Goal: Task Accomplishment & Management: Complete application form

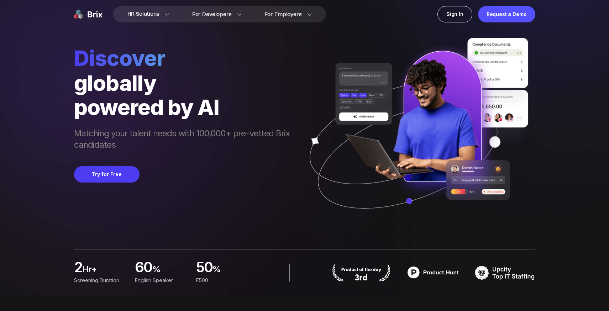
scroll to position [17, 0]
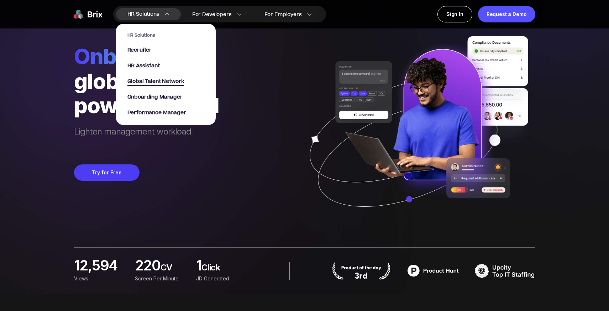
click at [156, 84] on span "Global Talent Network" at bounding box center [155, 82] width 57 height 8
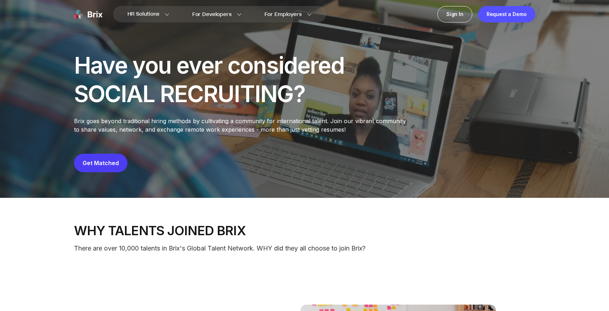
click at [102, 157] on button "Get Matched" at bounding box center [100, 163] width 53 height 19
click at [103, 162] on link "Get Matched" at bounding box center [101, 162] width 36 height 7
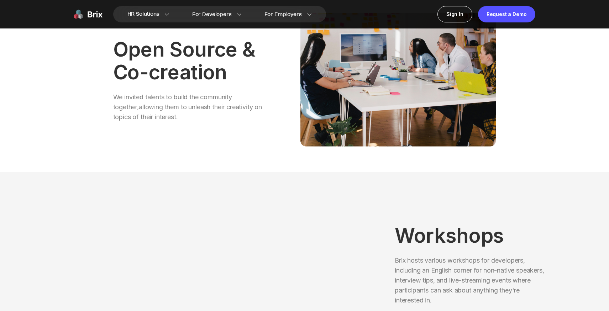
scroll to position [287, 0]
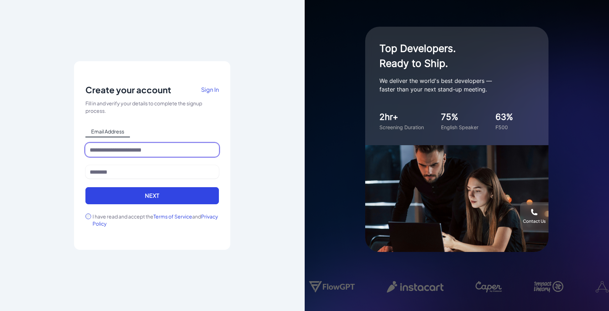
click at [174, 147] on input at bounding box center [151, 150] width 133 height 14
type input "**********"
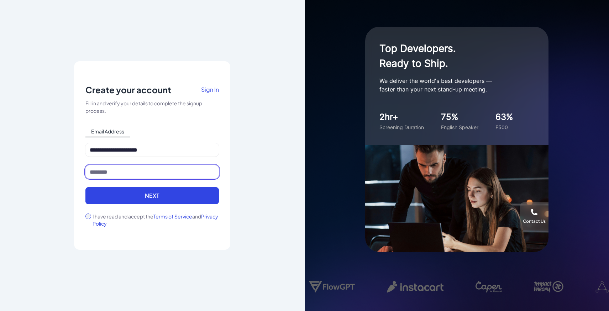
click at [168, 170] on input at bounding box center [151, 172] width 133 height 14
type input "*"
type input "******"
click at [86, 218] on div "I have read and accept the Terms of Service and Privacy Policy" at bounding box center [151, 220] width 133 height 14
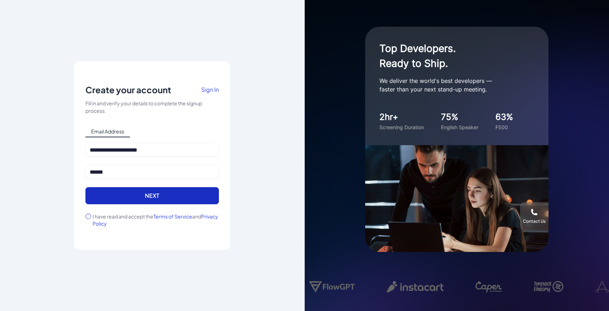
click at [121, 190] on button "Next" at bounding box center [151, 195] width 133 height 17
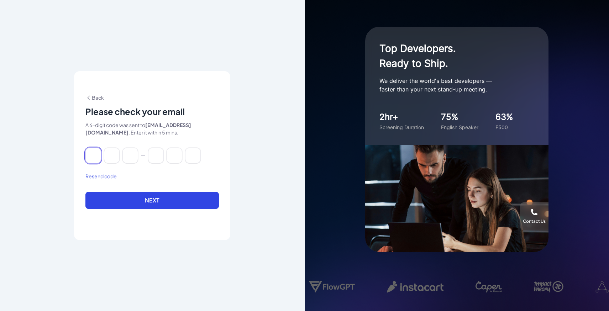
click at [90, 156] on input at bounding box center [93, 156] width 16 height 16
paste input "******"
type input "*"
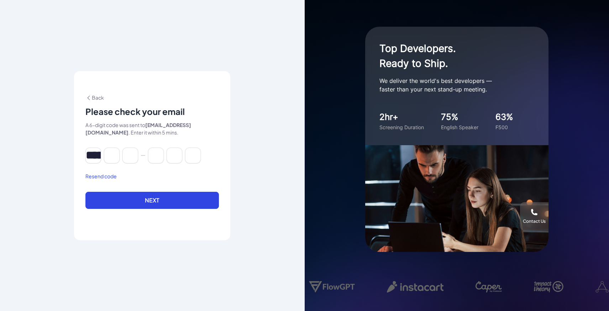
type input "*"
click at [169, 191] on form "* * * * * * Resend code Next" at bounding box center [151, 183] width 133 height 70
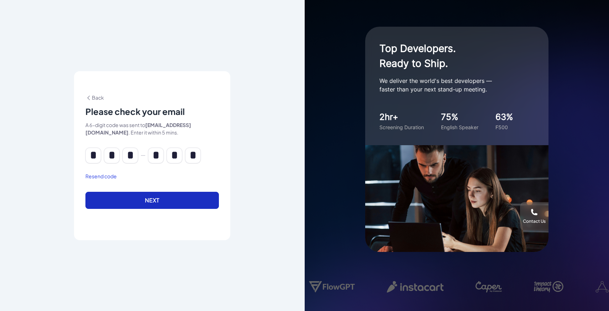
click at [183, 193] on button "Next" at bounding box center [151, 200] width 133 height 17
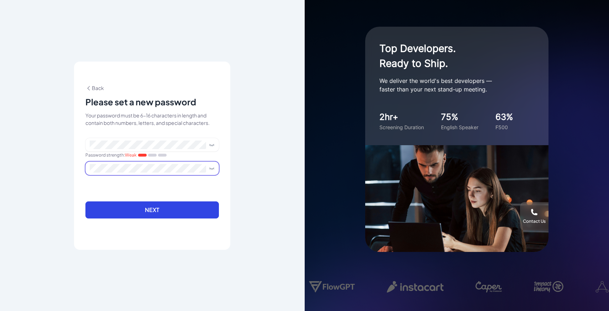
click at [158, 174] on span at bounding box center [151, 169] width 133 height 14
click at [208, 168] on span at bounding box center [210, 168] width 9 height 6
click at [211, 168] on icon at bounding box center [212, 168] width 4 height 1
click at [211, 143] on icon at bounding box center [212, 145] width 6 height 6
click at [190, 215] on button "Next" at bounding box center [151, 209] width 133 height 17
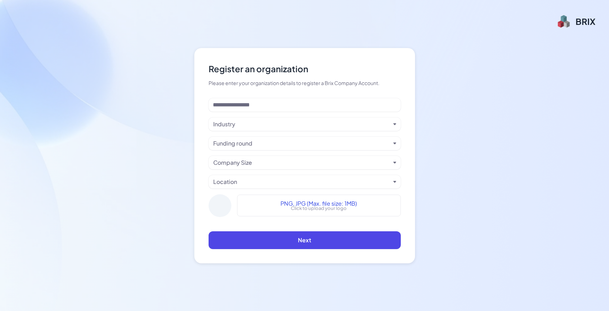
click at [266, 115] on div "Industry Funding round Company Size Location PNG, JPG (Max. file size: 1MB) Cli…" at bounding box center [305, 160] width 192 height 125
click at [270, 110] on input at bounding box center [305, 105] width 192 height 14
type input "***"
click at [267, 127] on div "Industry" at bounding box center [301, 124] width 177 height 9
click at [329, 129] on div "Industry" at bounding box center [305, 124] width 192 height 14
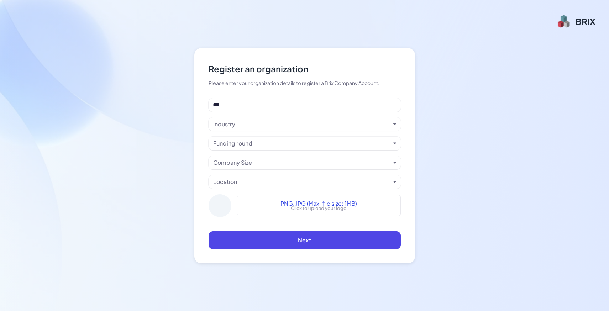
click at [328, 128] on div "Industry" at bounding box center [301, 124] width 177 height 9
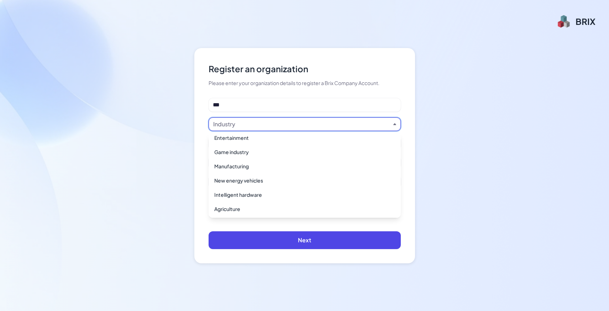
scroll to position [504, 0]
click at [319, 124] on div "Industry" at bounding box center [301, 124] width 177 height 9
click at [329, 194] on div "E-commerce platform" at bounding box center [304, 195] width 186 height 13
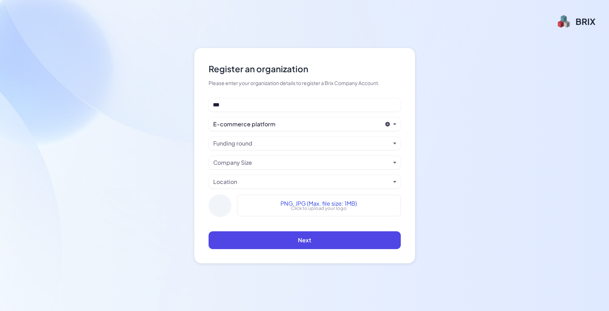
click at [318, 164] on div "Company Size" at bounding box center [301, 162] width 177 height 9
click at [317, 141] on div "Funding round" at bounding box center [301, 143] width 177 height 9
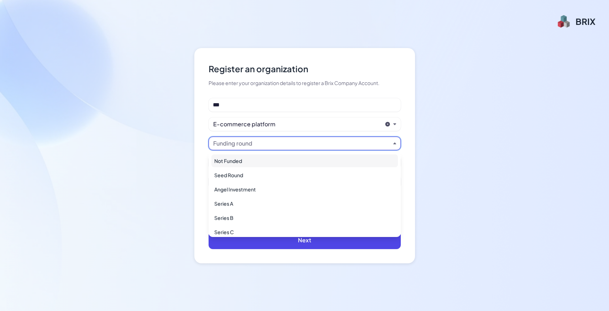
click at [319, 120] on div "E-commerce platform" at bounding box center [297, 124] width 169 height 9
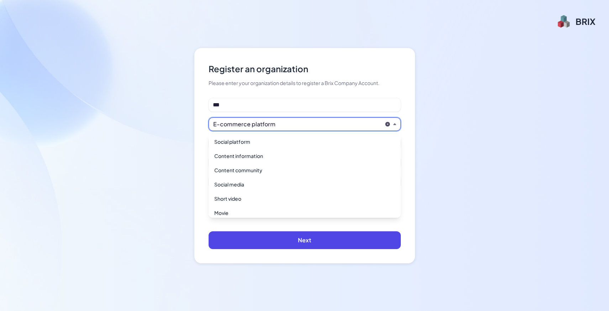
scroll to position [273, 0]
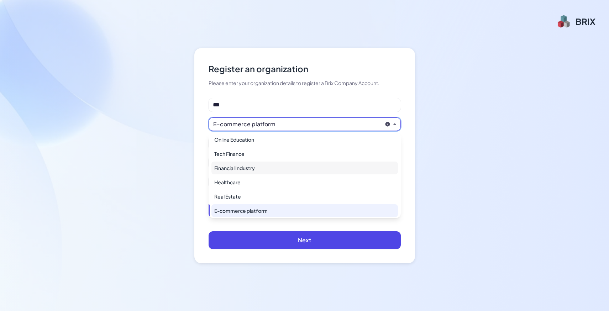
click at [322, 167] on div "Financial Industry" at bounding box center [304, 168] width 186 height 13
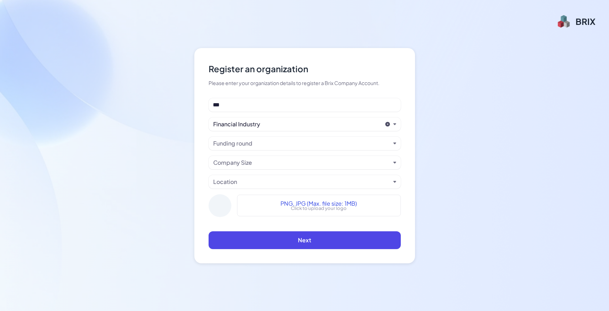
click at [321, 122] on div "Financial Industry" at bounding box center [297, 124] width 169 height 9
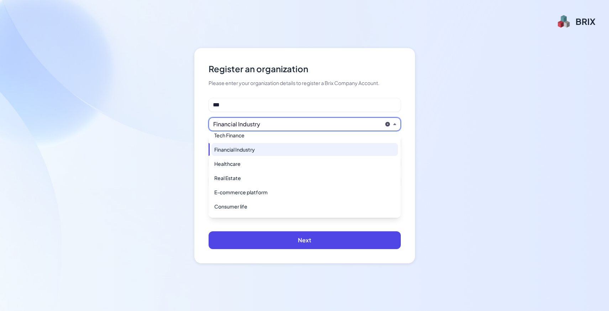
scroll to position [291, 0]
click at [308, 187] on div "E-commerce platform" at bounding box center [304, 191] width 186 height 13
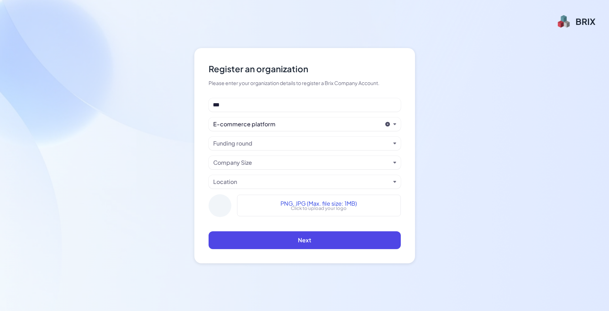
click at [313, 144] on div "Funding round" at bounding box center [301, 143] width 177 height 9
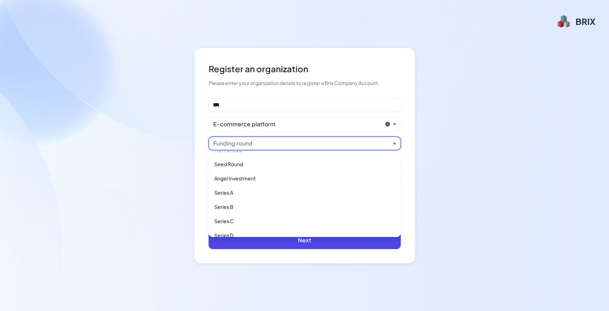
scroll to position [33, 0]
click at [297, 228] on div "IPO" at bounding box center [304, 227] width 186 height 13
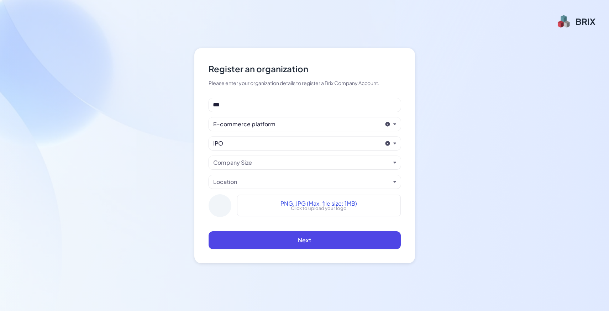
click at [305, 141] on div "IPO" at bounding box center [297, 143] width 169 height 9
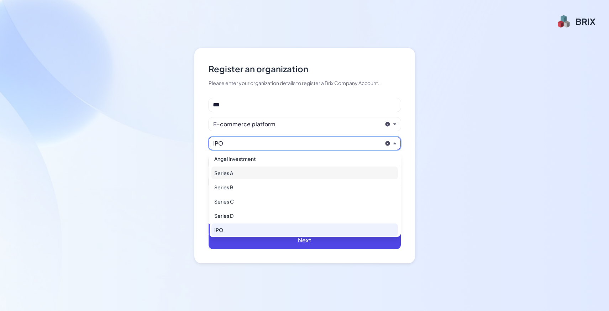
scroll to position [0, 0]
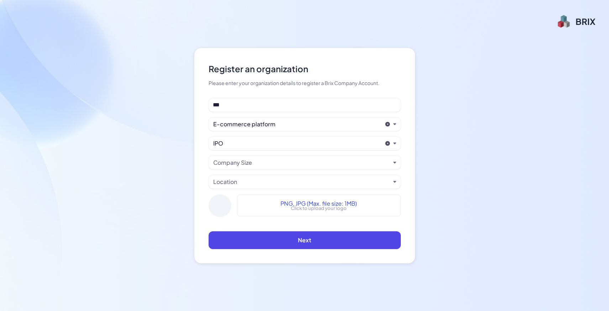
click at [314, 138] on div "IPO" at bounding box center [305, 144] width 192 height 14
click at [312, 140] on div "IPO" at bounding box center [297, 143] width 169 height 9
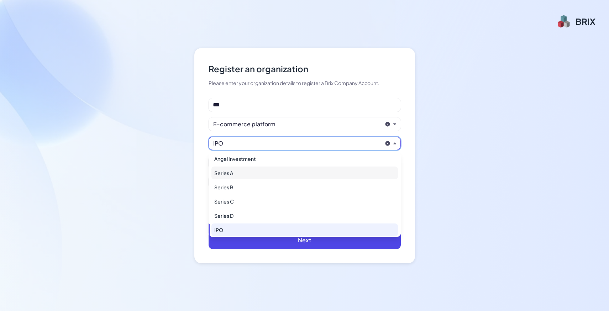
scroll to position [33, 0]
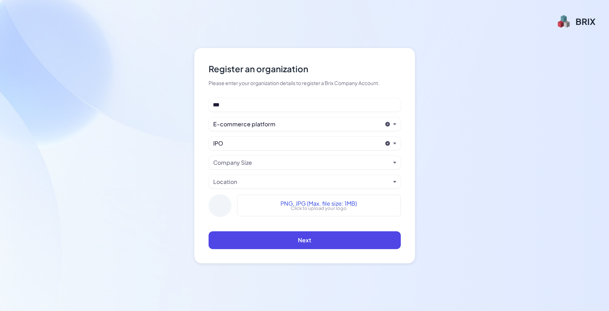
click at [321, 137] on div "IPO" at bounding box center [305, 144] width 192 height 14
click at [313, 160] on div "Company Size" at bounding box center [301, 162] width 177 height 9
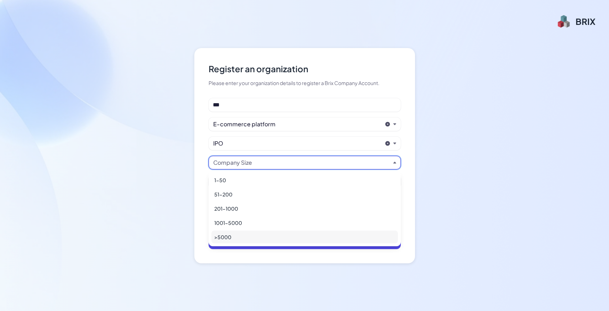
click at [291, 235] on div ">5000" at bounding box center [304, 237] width 186 height 13
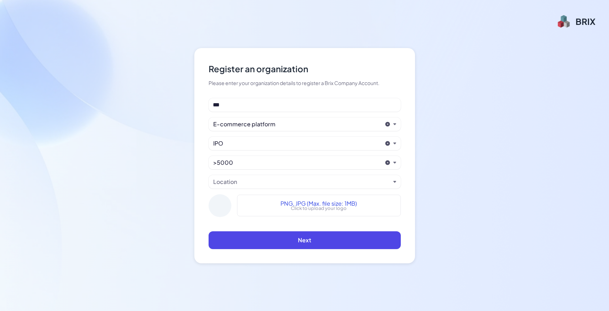
click at [293, 178] on div "Location" at bounding box center [301, 182] width 177 height 9
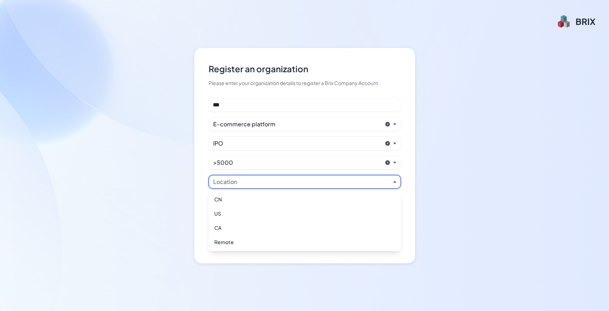
click at [292, 181] on div "Location" at bounding box center [301, 182] width 177 height 9
click at [290, 241] on div "Remote" at bounding box center [304, 242] width 186 height 13
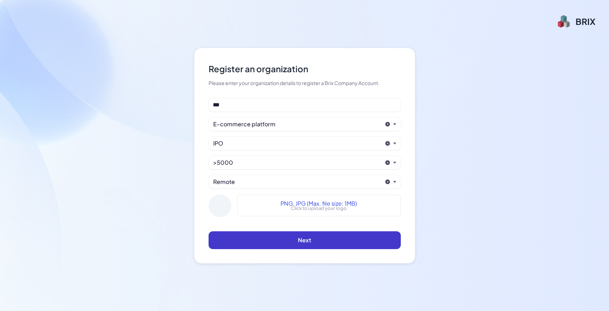
click at [327, 241] on button "Next" at bounding box center [305, 240] width 192 height 18
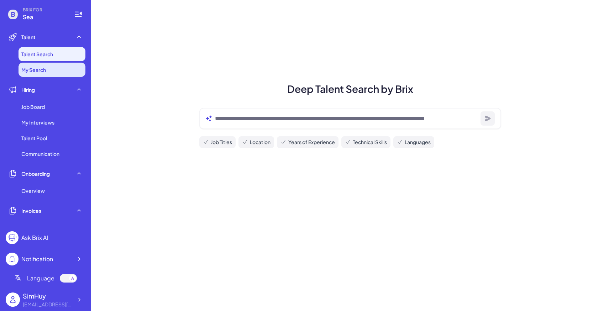
click at [61, 70] on li "My Search" at bounding box center [52, 70] width 67 height 14
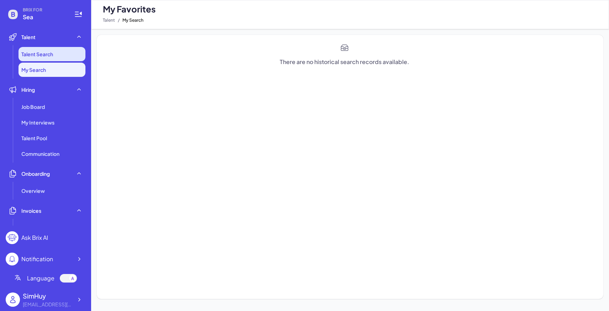
click at [67, 52] on li "Talent Search" at bounding box center [52, 54] width 67 height 14
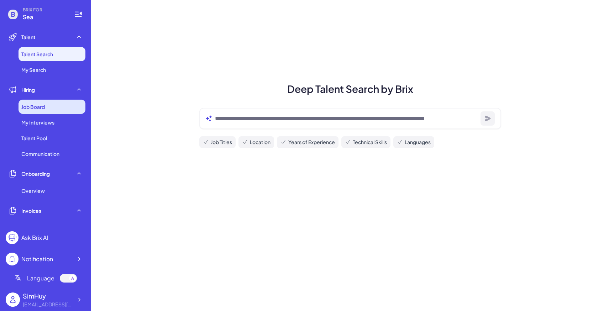
click at [35, 109] on span "Job Board" at bounding box center [32, 106] width 23 height 7
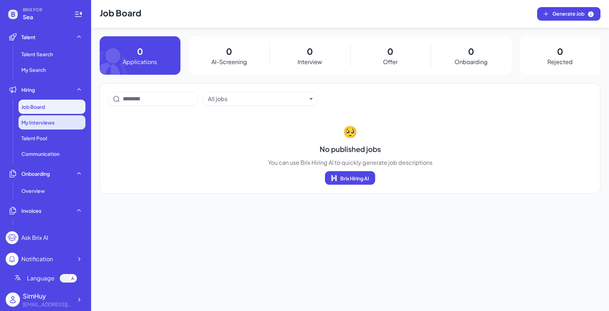
click at [48, 119] on span "My Interviews" at bounding box center [37, 122] width 33 height 7
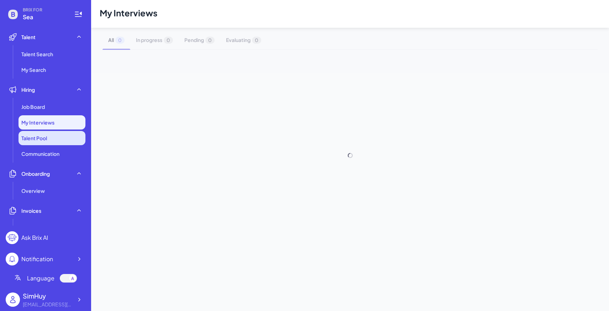
click at [48, 133] on li "Talent Pool" at bounding box center [52, 138] width 67 height 14
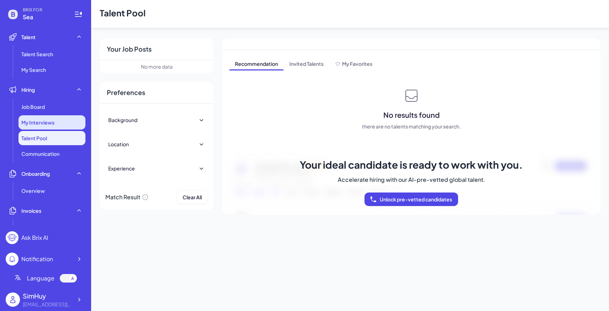
click at [54, 122] on div "My Interviews" at bounding box center [52, 122] width 67 height 14
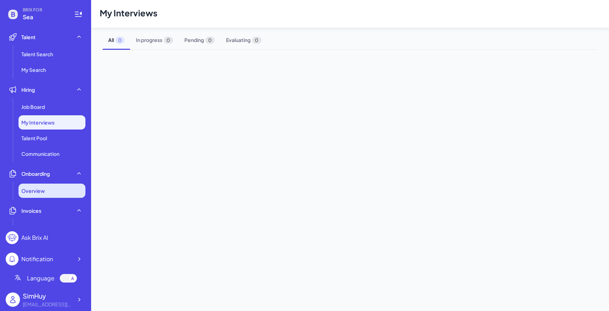
click at [42, 189] on span "Overview" at bounding box center [32, 190] width 23 height 7
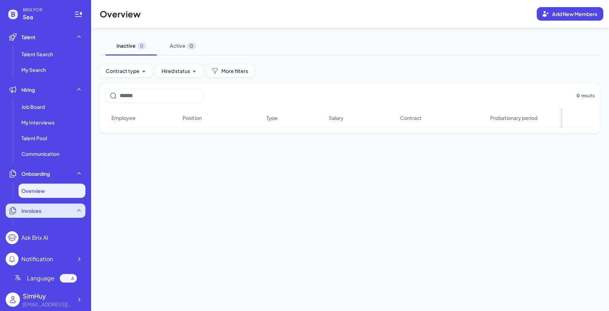
click at [27, 210] on span "Invoices" at bounding box center [31, 210] width 20 height 7
click at [464, 170] on main "Overview Add New Members Inactive 0 Active 0 Contract type Hired status More fi…" at bounding box center [350, 155] width 518 height 311
click at [47, 19] on span "Sea" at bounding box center [44, 17] width 43 height 9
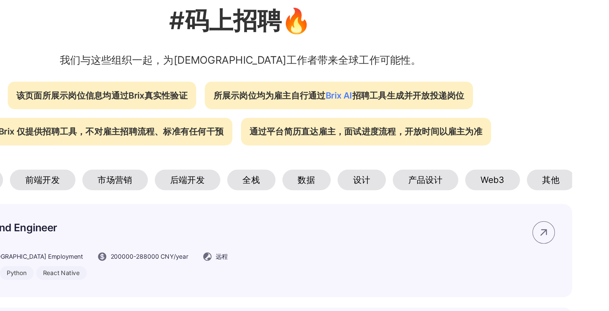
scroll to position [0, 55]
click at [518, 193] on div "Web3" at bounding box center [510, 191] width 45 height 17
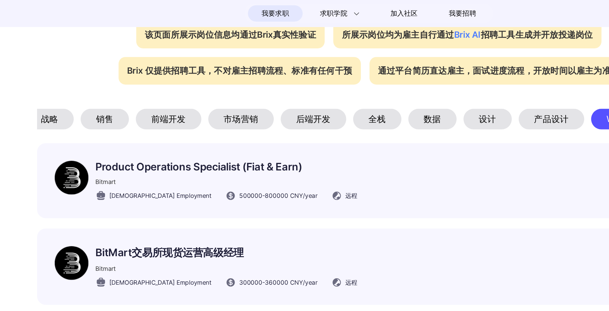
scroll to position [0, 0]
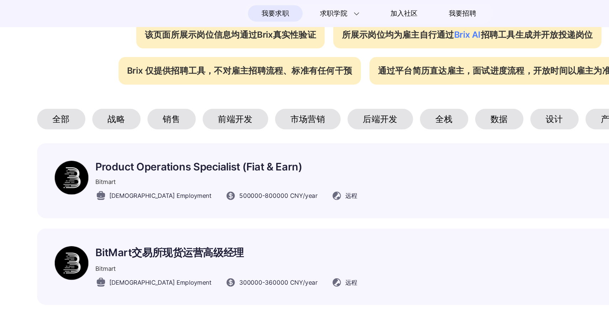
click at [304, 98] on div "后端开发" at bounding box center [314, 98] width 54 height 17
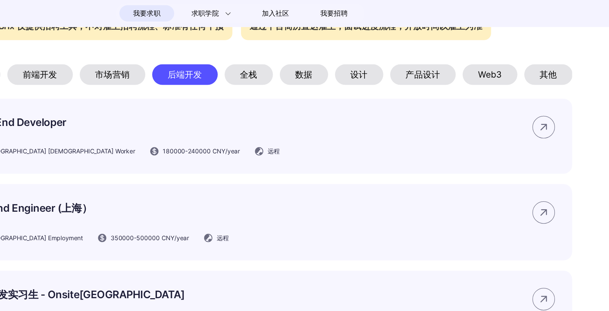
scroll to position [345, 0]
click at [556, 61] on div "其他" at bounding box center [559, 61] width 40 height 17
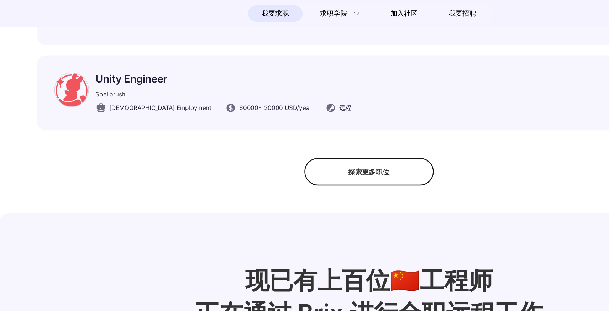
scroll to position [591, 0]
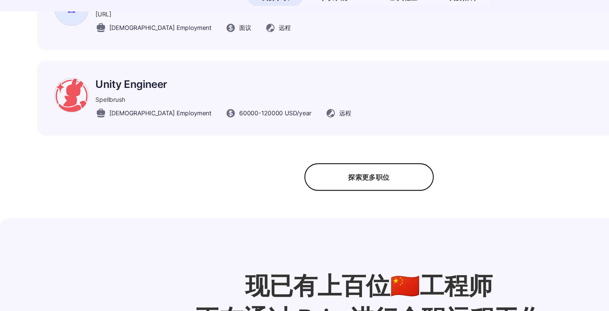
click at [315, 167] on div "探索更多职位" at bounding box center [304, 159] width 107 height 23
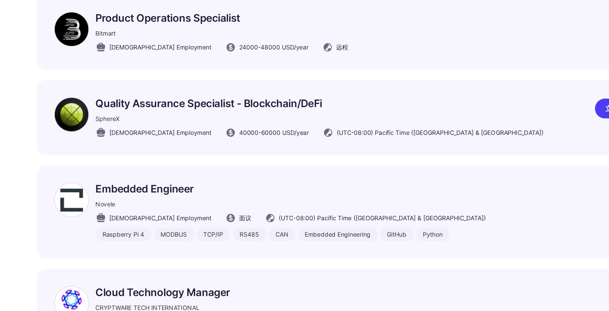
scroll to position [1072, 0]
click at [157, 142] on p "Quality Assurance Specialist - Blockchain/DeFi" at bounding box center [264, 139] width 370 height 10
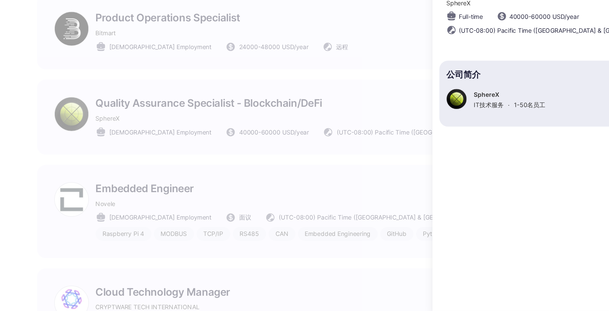
click at [391, 134] on p "SphereX" at bounding box center [420, 132] width 59 height 6
click at [405, 133] on p "SphereX" at bounding box center [420, 132] width 59 height 6
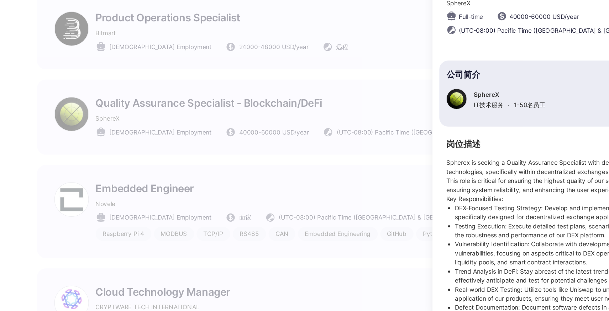
click at [246, 207] on div at bounding box center [304, 171] width 609 height 280
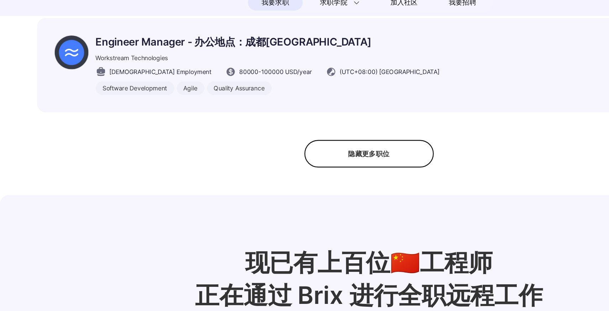
scroll to position [1392, 0]
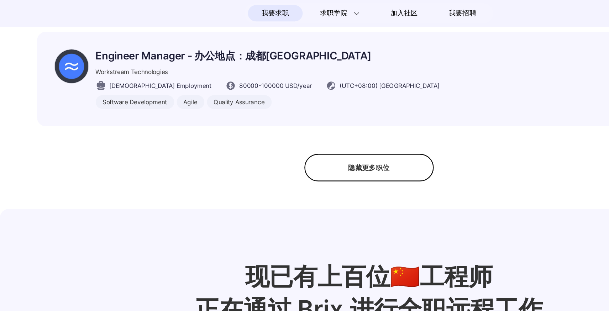
click at [314, 139] on div "隐藏更多职位" at bounding box center [304, 138] width 107 height 23
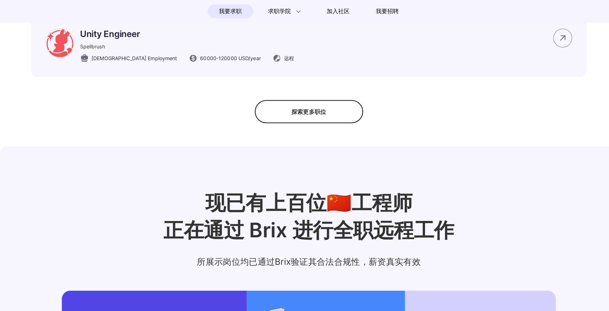
scroll to position [638, 0]
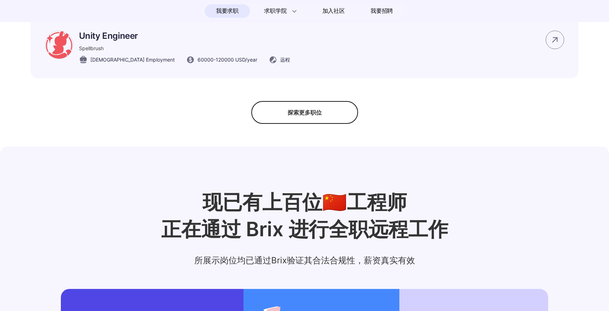
click at [345, 134] on div "我要求职 求职学院 Interview 101 求职入门手册 远程工作者访谈 加入社区 我要招聘 远程 岗位布告栏 好的工作，可以没有工位 了解Brix #码…" at bounding box center [304, 13] width 609 height 1303
click at [335, 122] on div "探索更多职位" at bounding box center [304, 112] width 107 height 23
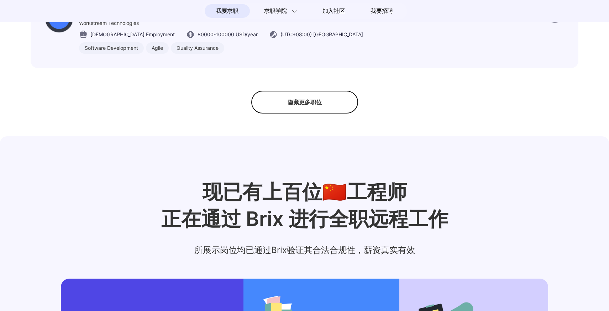
click at [337, 111] on div "隐藏更多职位" at bounding box center [304, 102] width 107 height 23
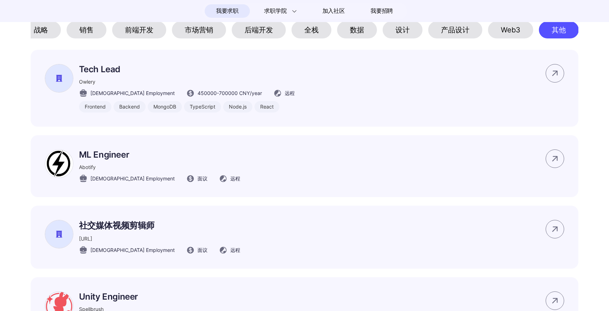
scroll to position [0, 0]
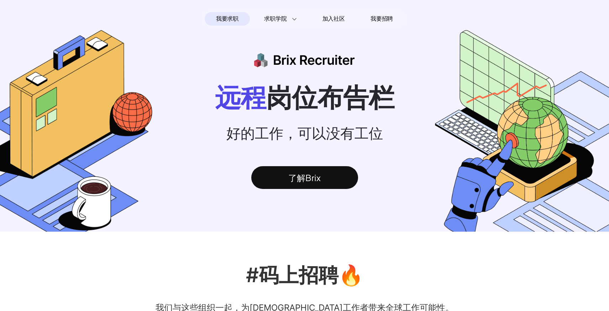
click at [226, 19] on span "我要求职" at bounding box center [227, 18] width 22 height 11
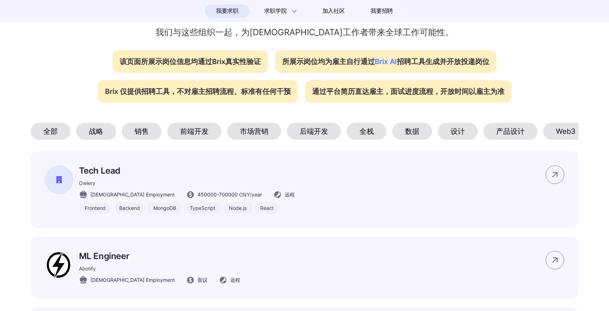
click at [44, 132] on div "全部" at bounding box center [51, 131] width 40 height 17
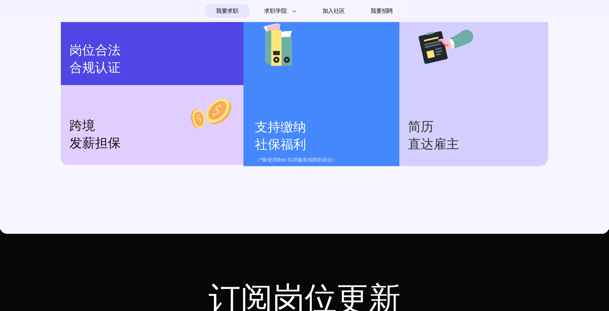
scroll to position [1028, 0]
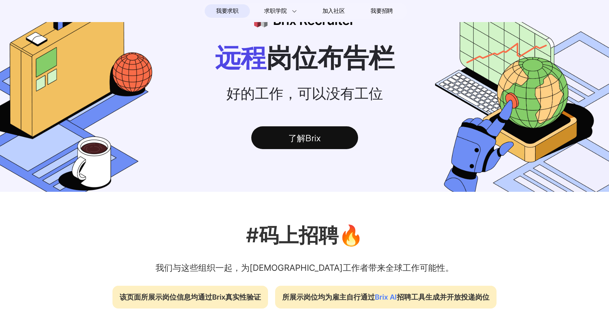
scroll to position [0, 0]
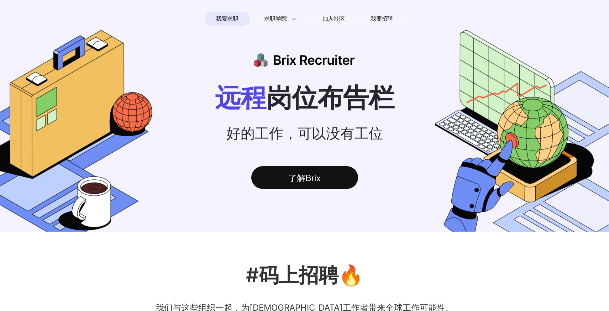
click at [343, 184] on div "了解Brix" at bounding box center [304, 177] width 107 height 23
